Goal: Task Accomplishment & Management: Use online tool/utility

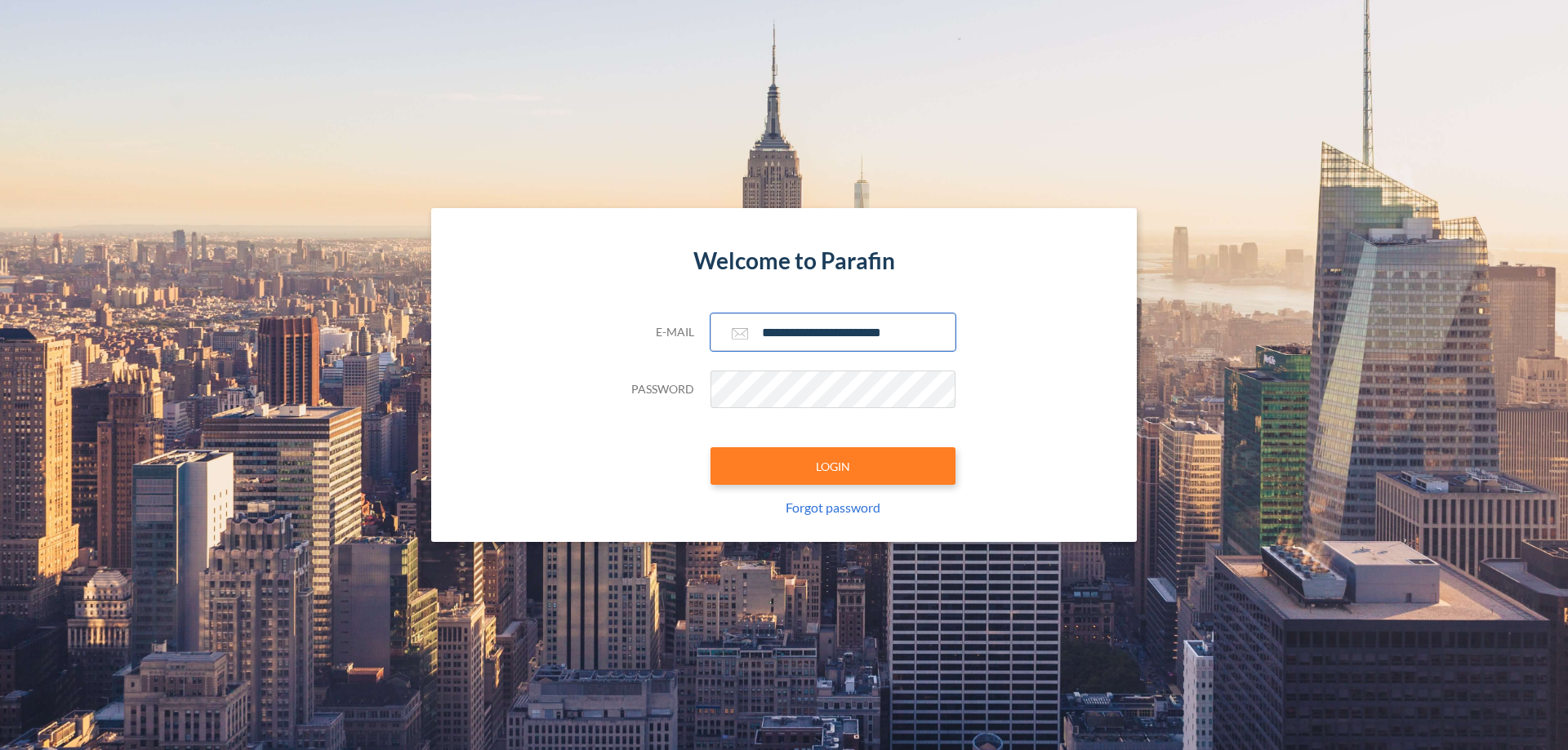
type input "**********"
click at [832, 466] on button "LOGIN" at bounding box center [832, 465] width 245 height 37
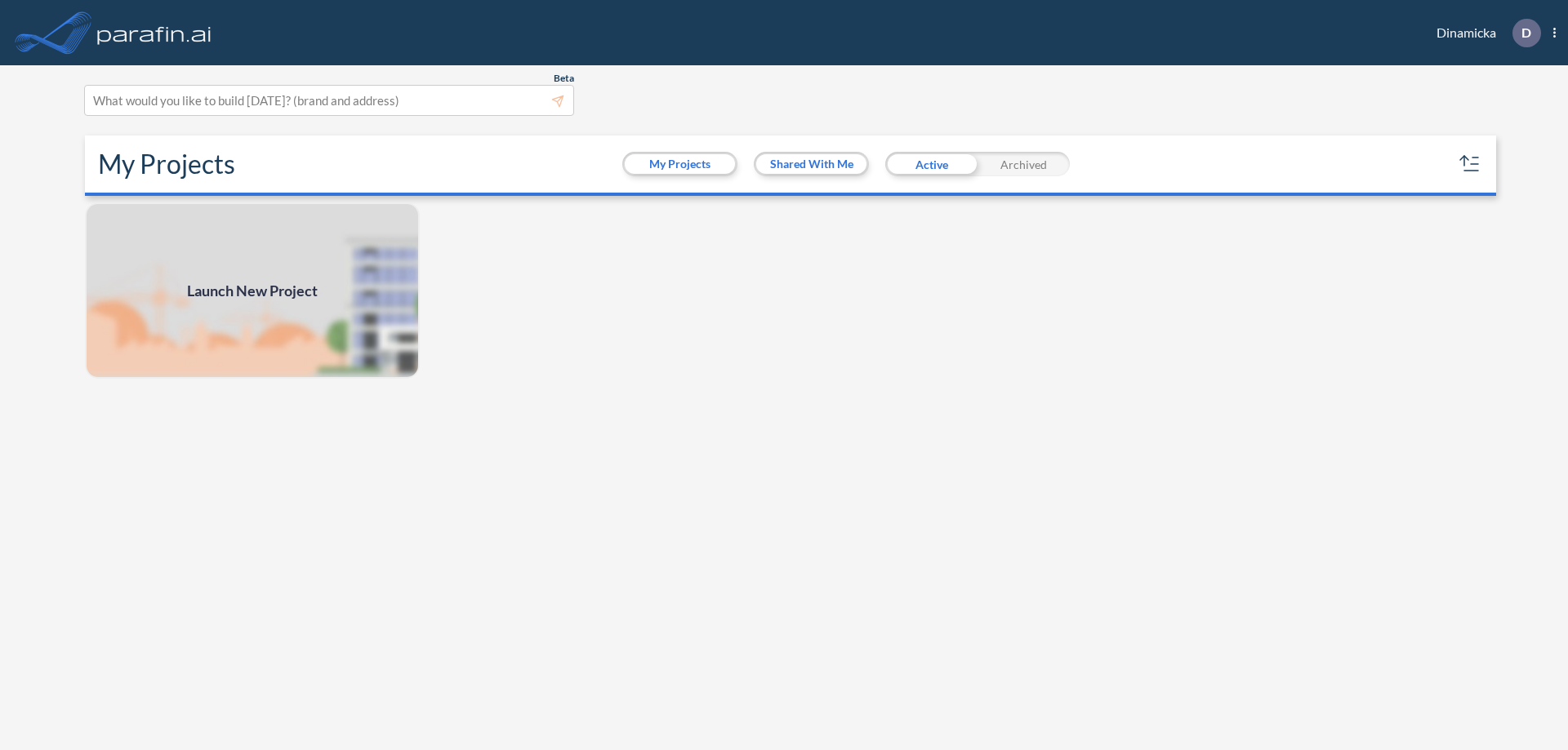
scroll to position [4, 0]
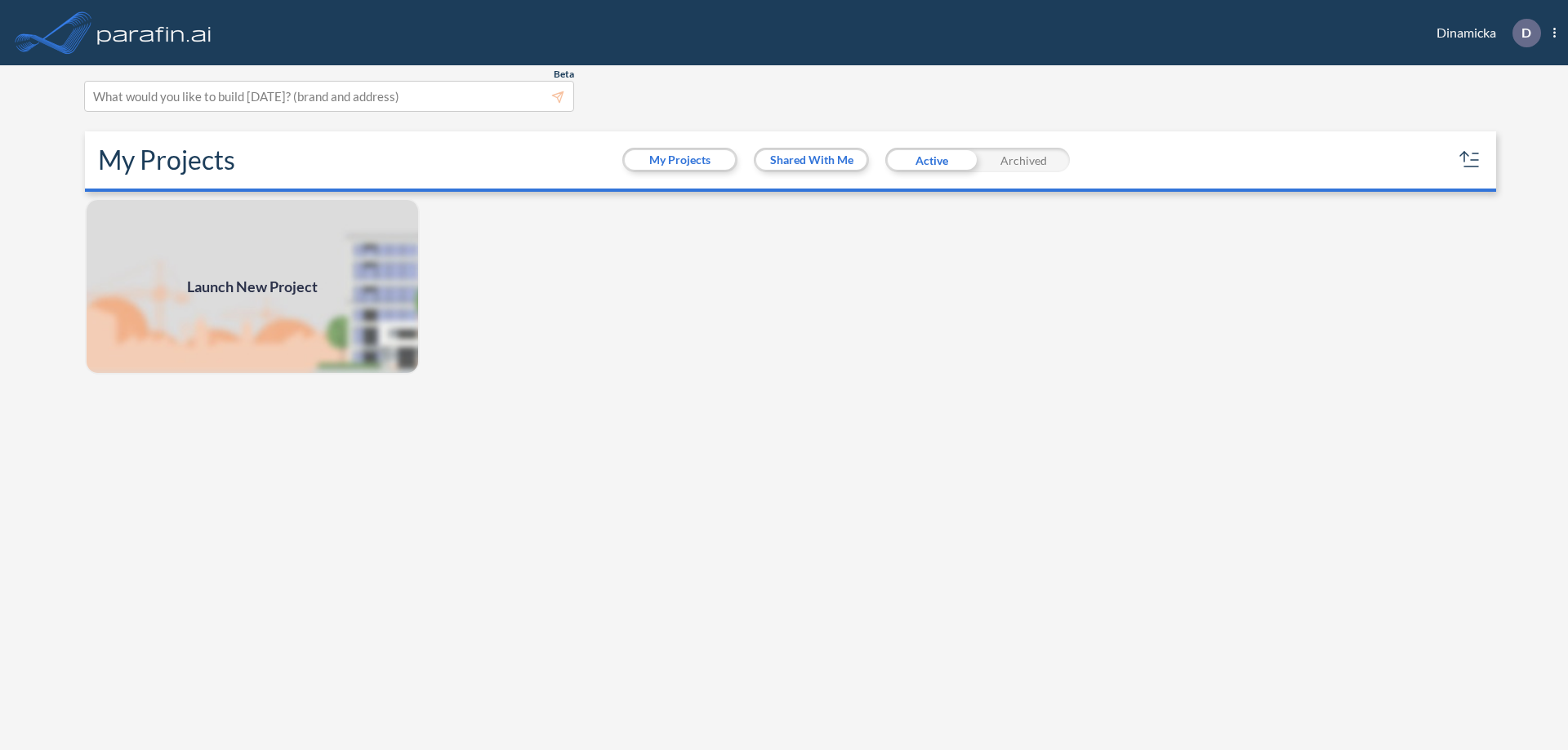
click at [252, 286] on span "Launch New Project" at bounding box center [252, 286] width 131 height 22
